Goal: Information Seeking & Learning: Check status

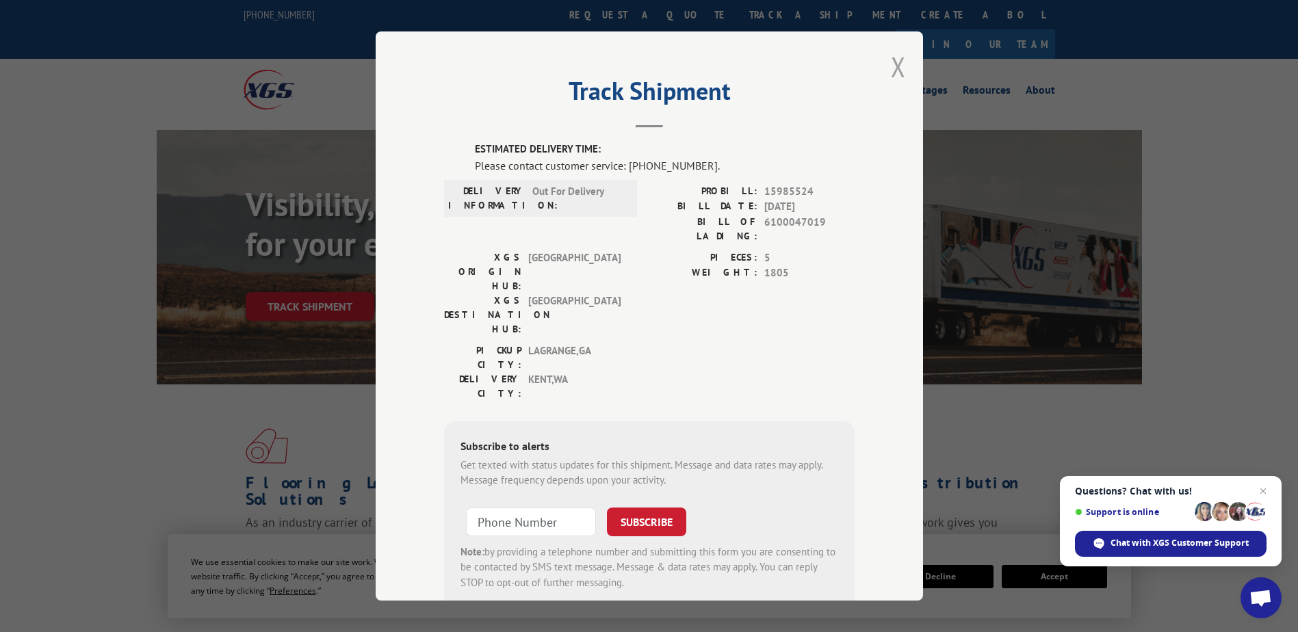
click at [891, 68] on button "Close modal" at bounding box center [898, 67] width 15 height 36
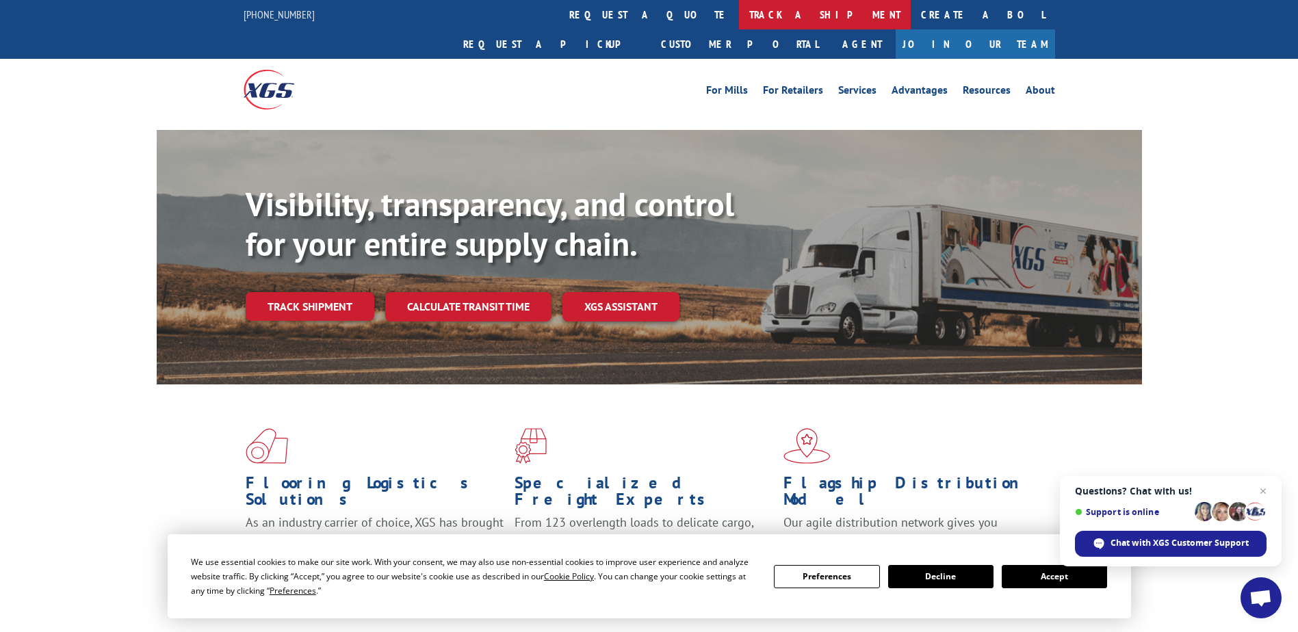
click at [739, 11] on link "track a shipment" at bounding box center [825, 14] width 172 height 29
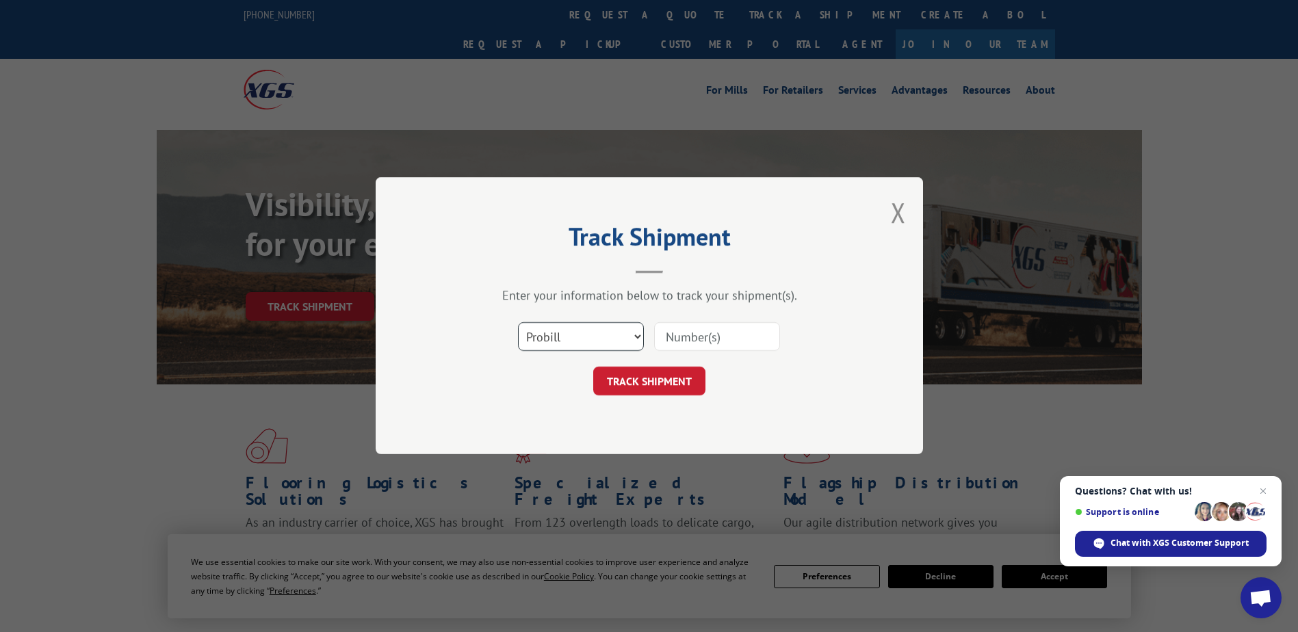
click at [640, 336] on select "Select category... Probill BOL PO" at bounding box center [581, 337] width 126 height 29
select select "bol"
click at [518, 323] on select "Select category... Probill BOL PO" at bounding box center [581, 337] width 126 height 29
click at [688, 337] on input at bounding box center [717, 337] width 126 height 29
paste input "6100047019"
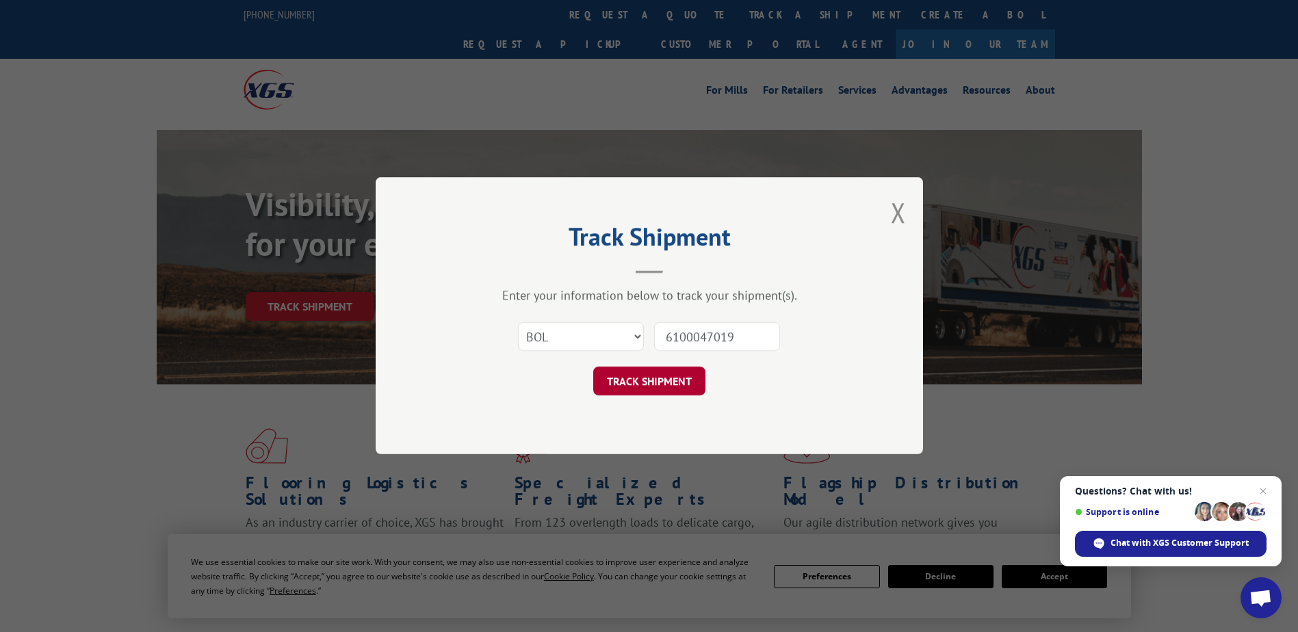
type input "6100047019"
click at [634, 387] on button "TRACK SHIPMENT" at bounding box center [649, 381] width 112 height 29
